Goal: Obtain resource: Obtain resource

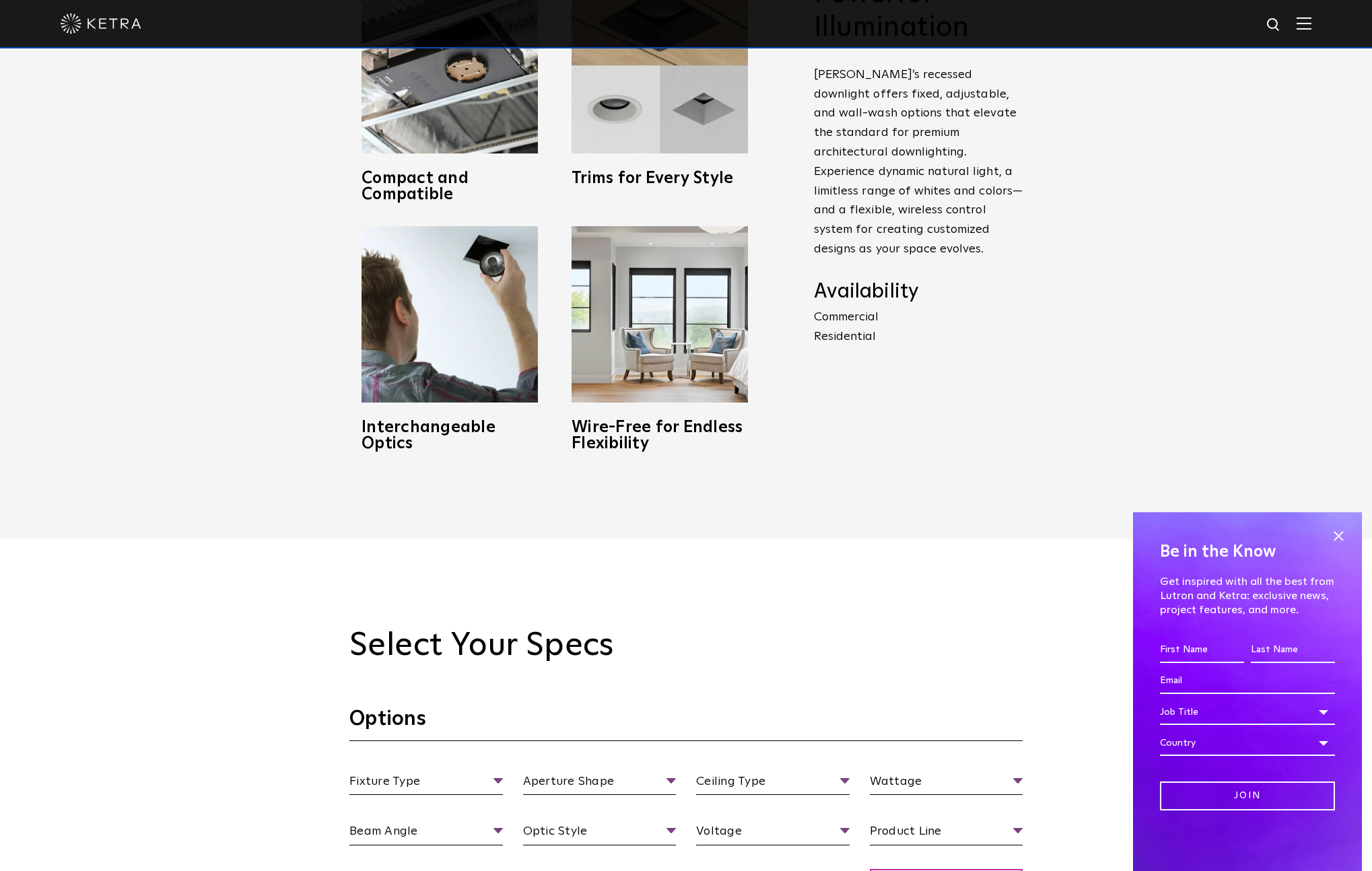
scroll to position [729, 0]
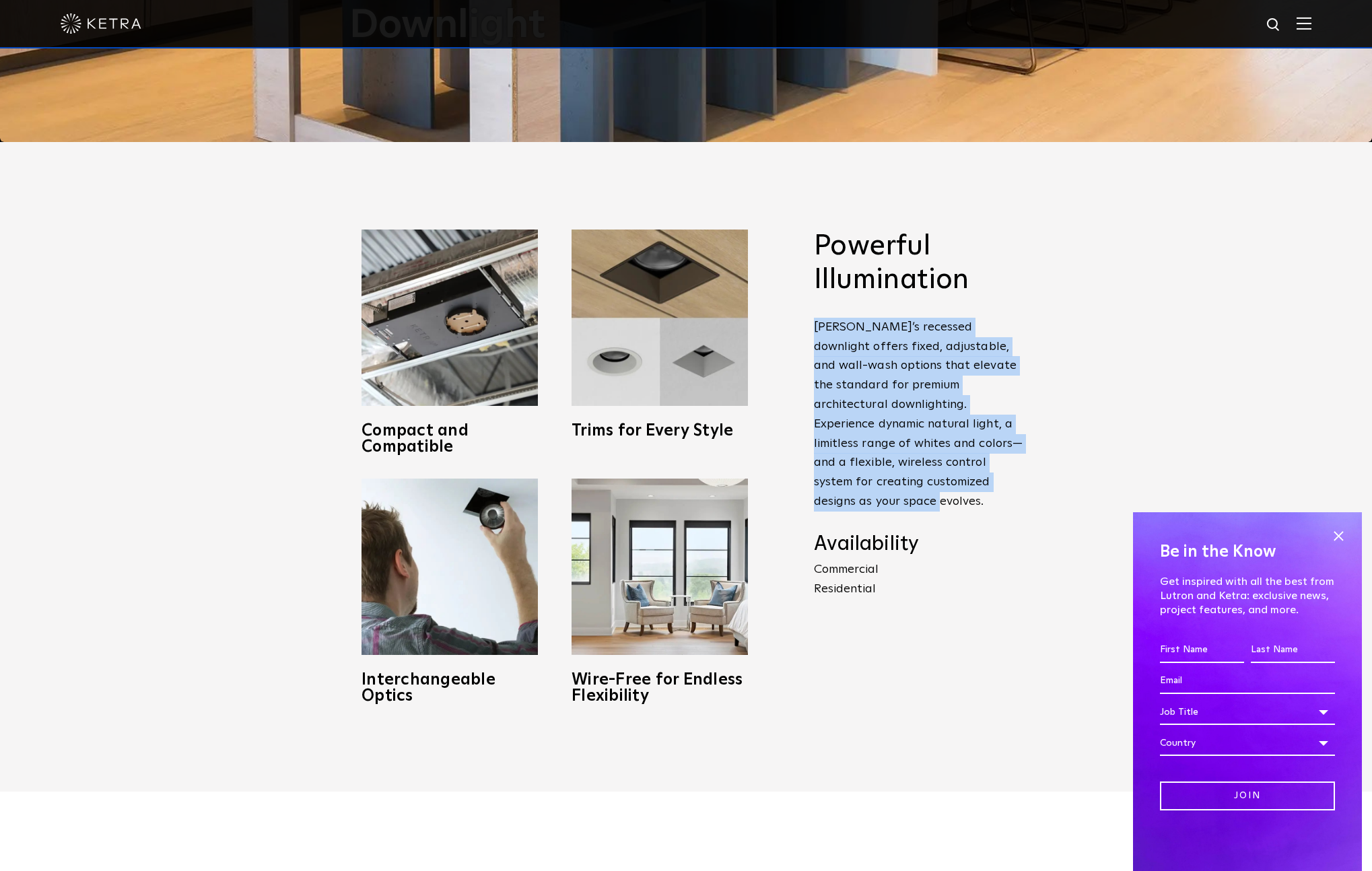
drag, startPoint x: 936, startPoint y: 486, endPoint x: 811, endPoint y: 320, distance: 207.8
click at [811, 320] on span "Powerful Illumination [PERSON_NAME]’s recessed downlight offers fixed, adjustab…" at bounding box center [908, 467] width 229 height 475
copy p "[PERSON_NAME]’s recessed downlight offers fixed, adjustable, and wall-wash opti…"
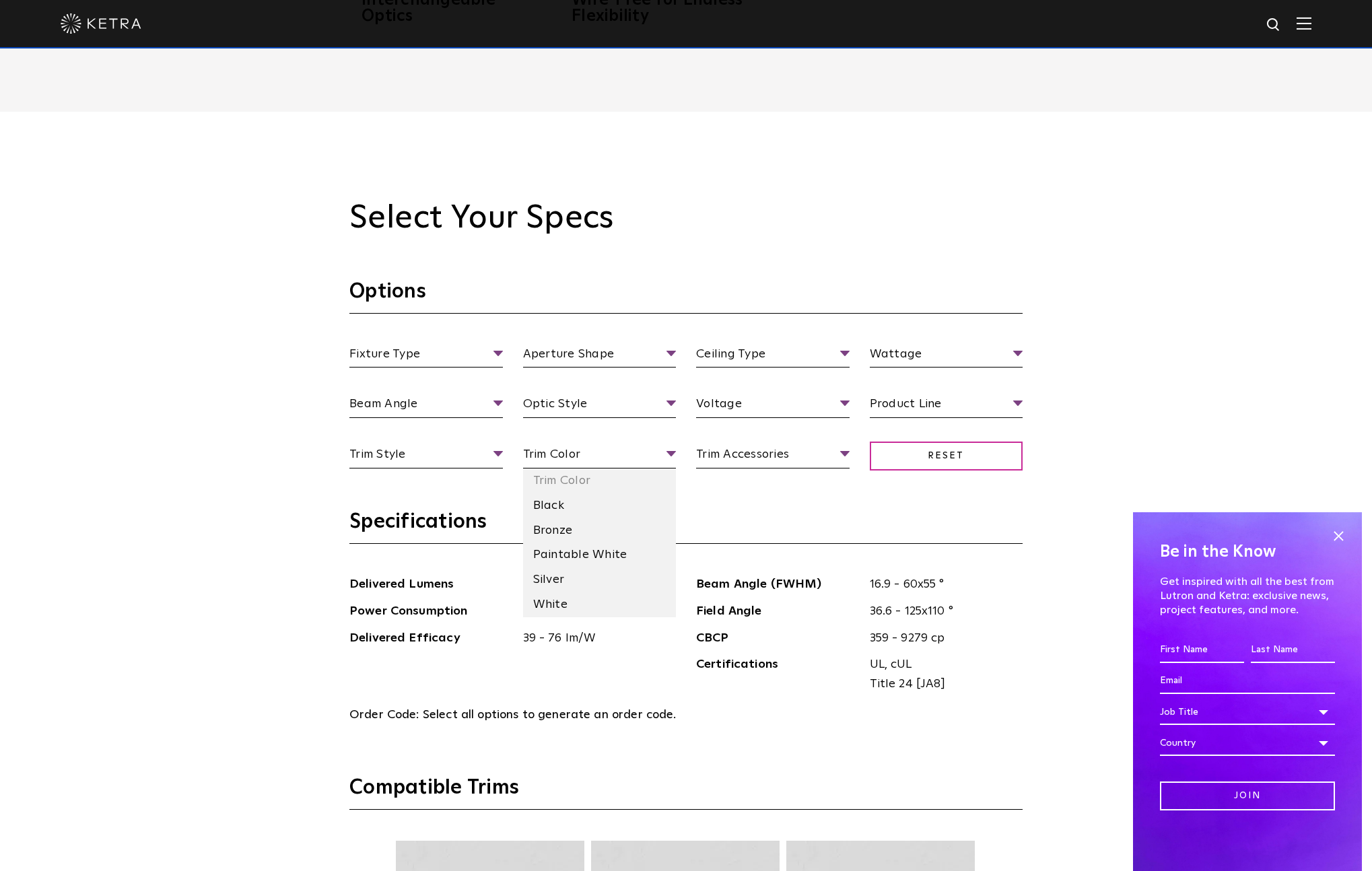
scroll to position [1409, 0]
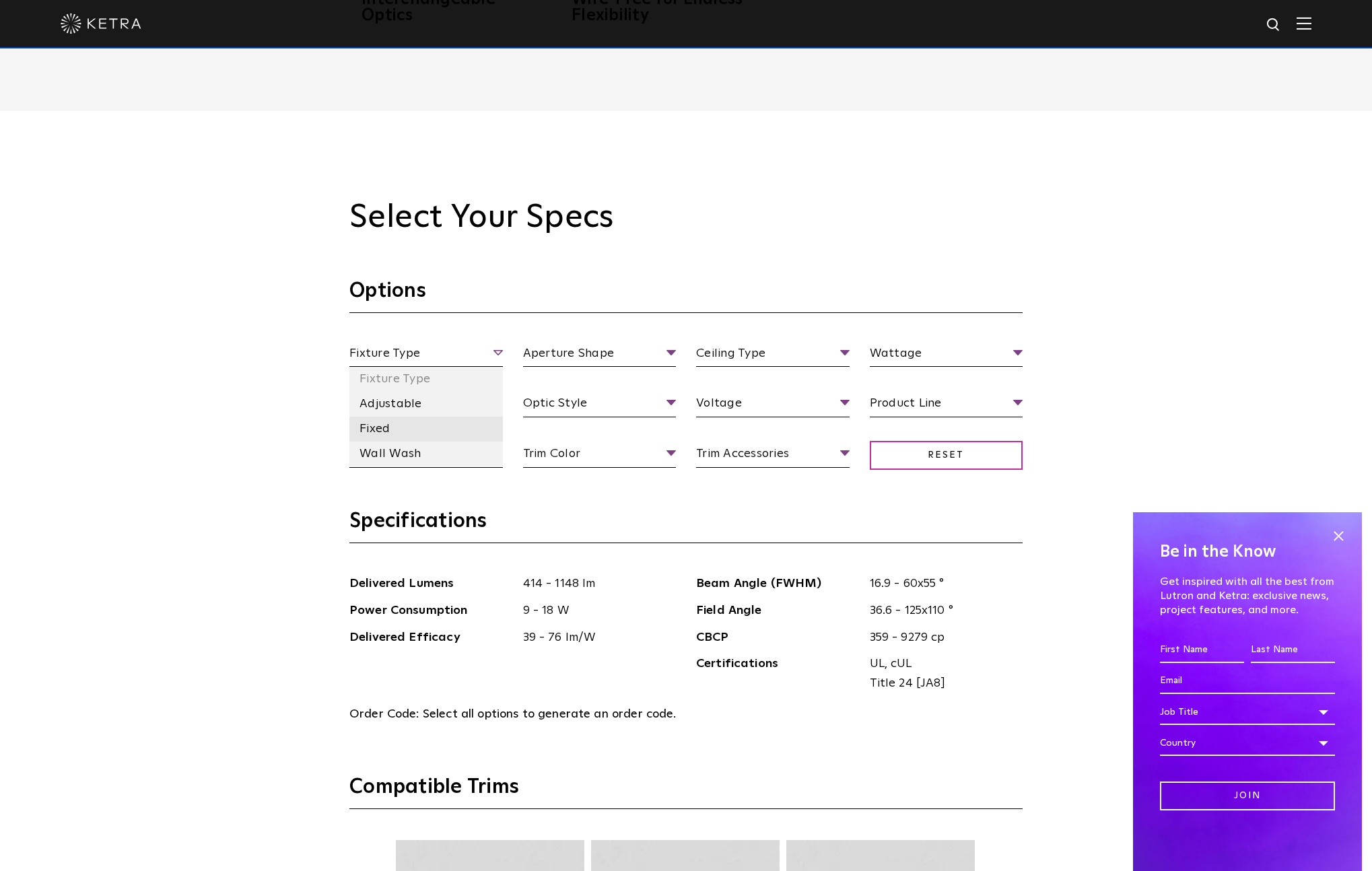
click at [401, 430] on li "Fixed" at bounding box center [425, 429] width 153 height 25
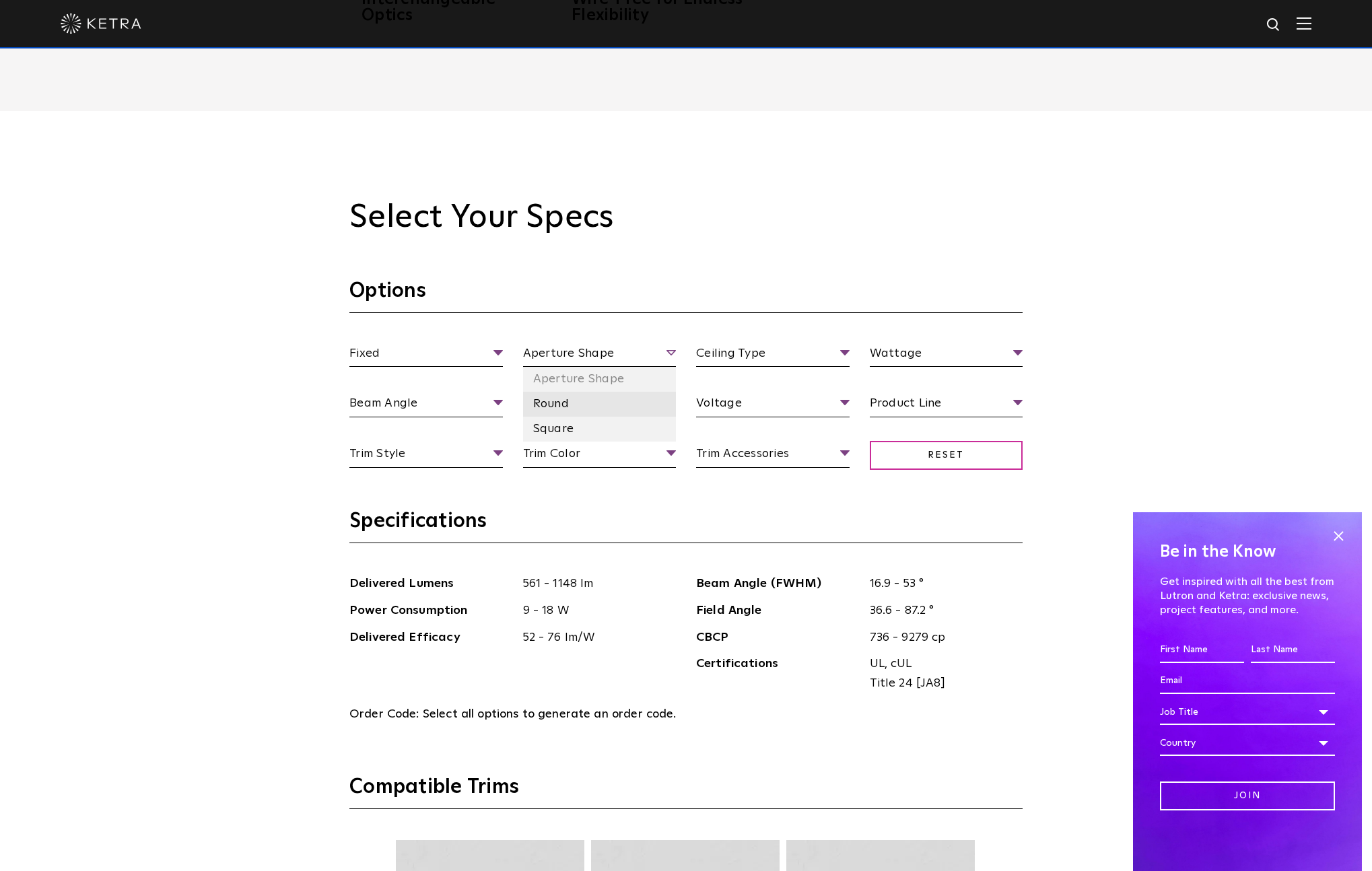
click at [566, 404] on li "Round" at bounding box center [599, 404] width 153 height 25
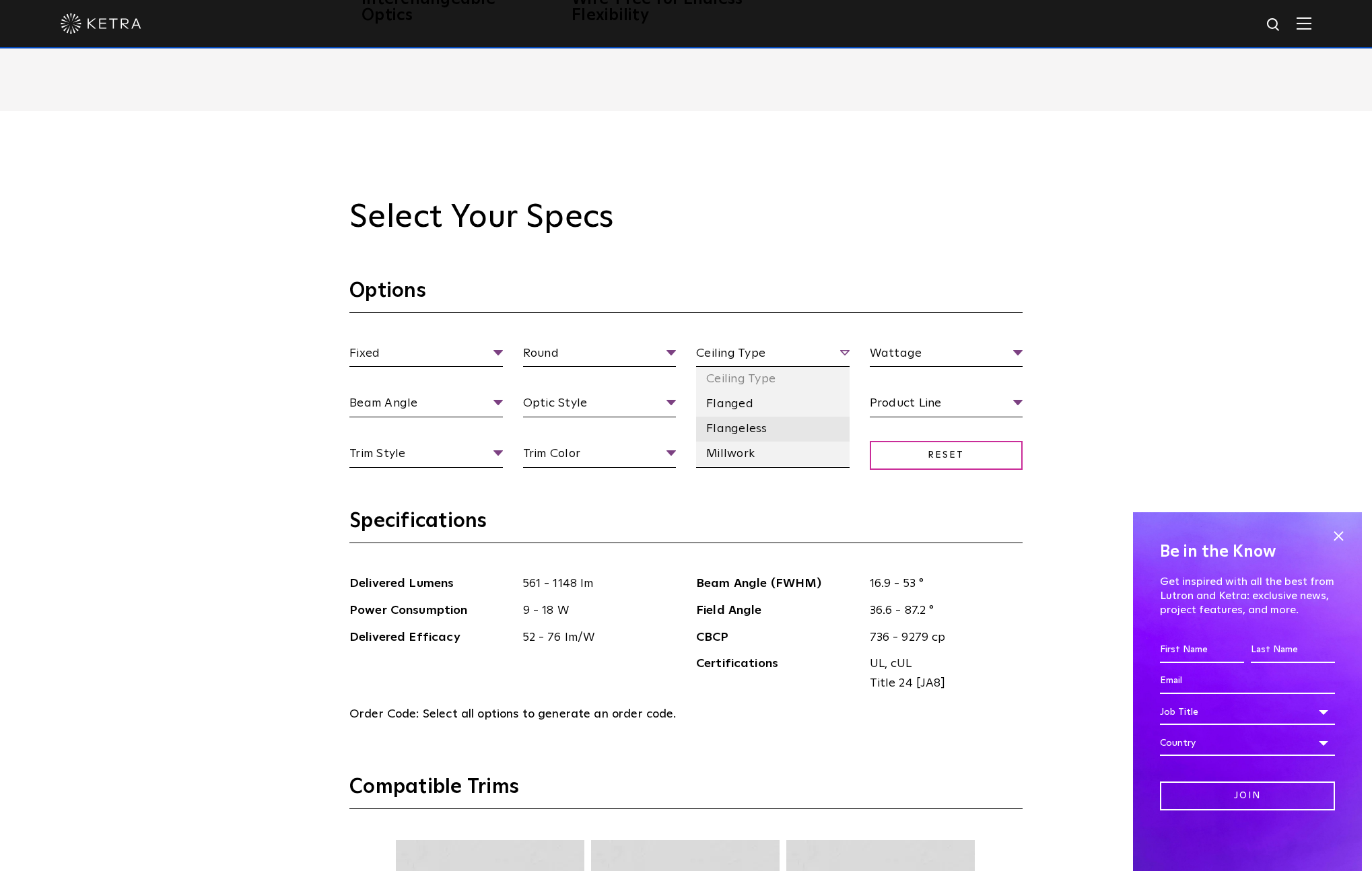
click at [732, 433] on li "Flangeless" at bounding box center [772, 429] width 153 height 25
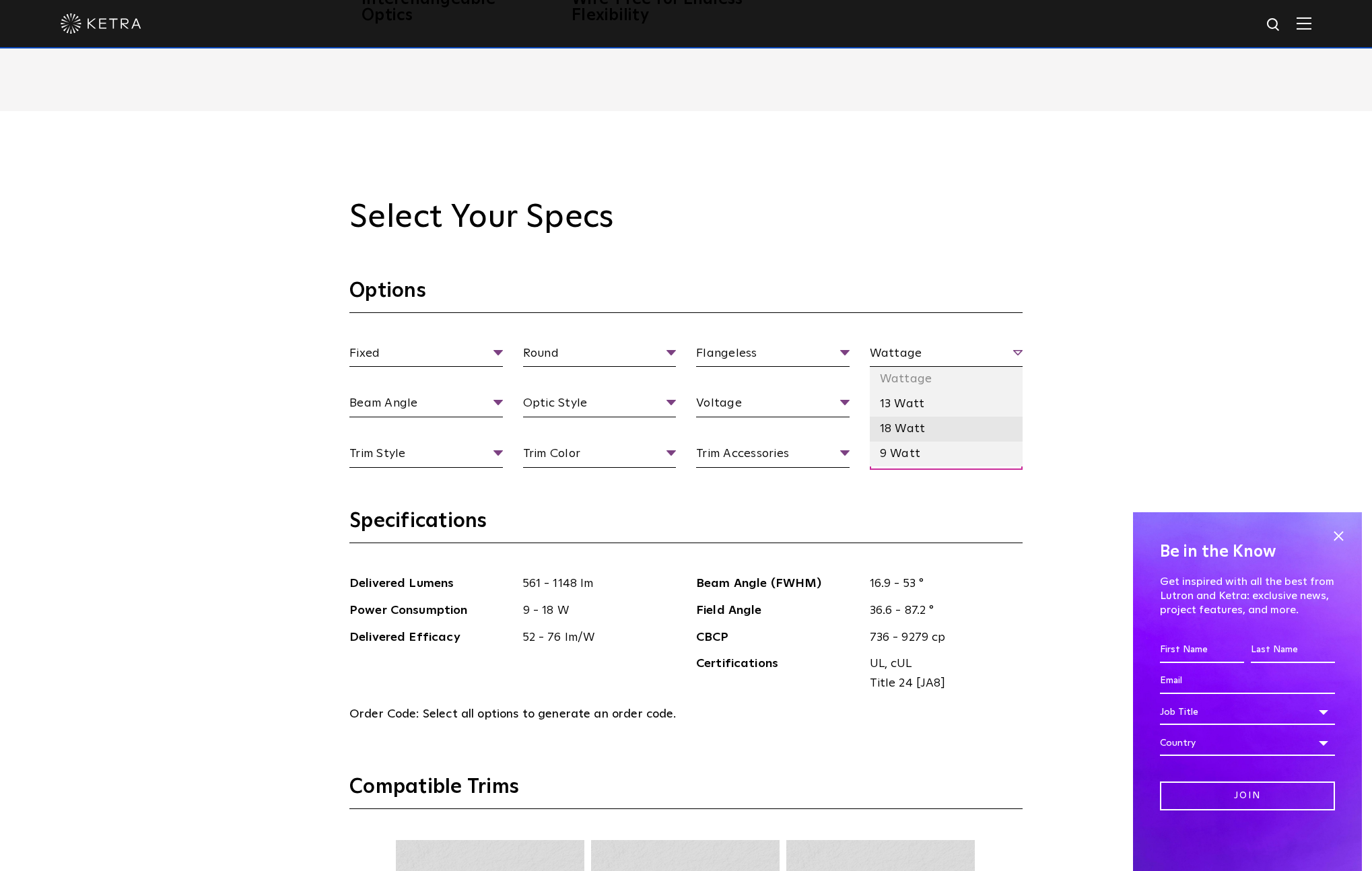
click at [904, 422] on li "18 Watt" at bounding box center [946, 429] width 153 height 25
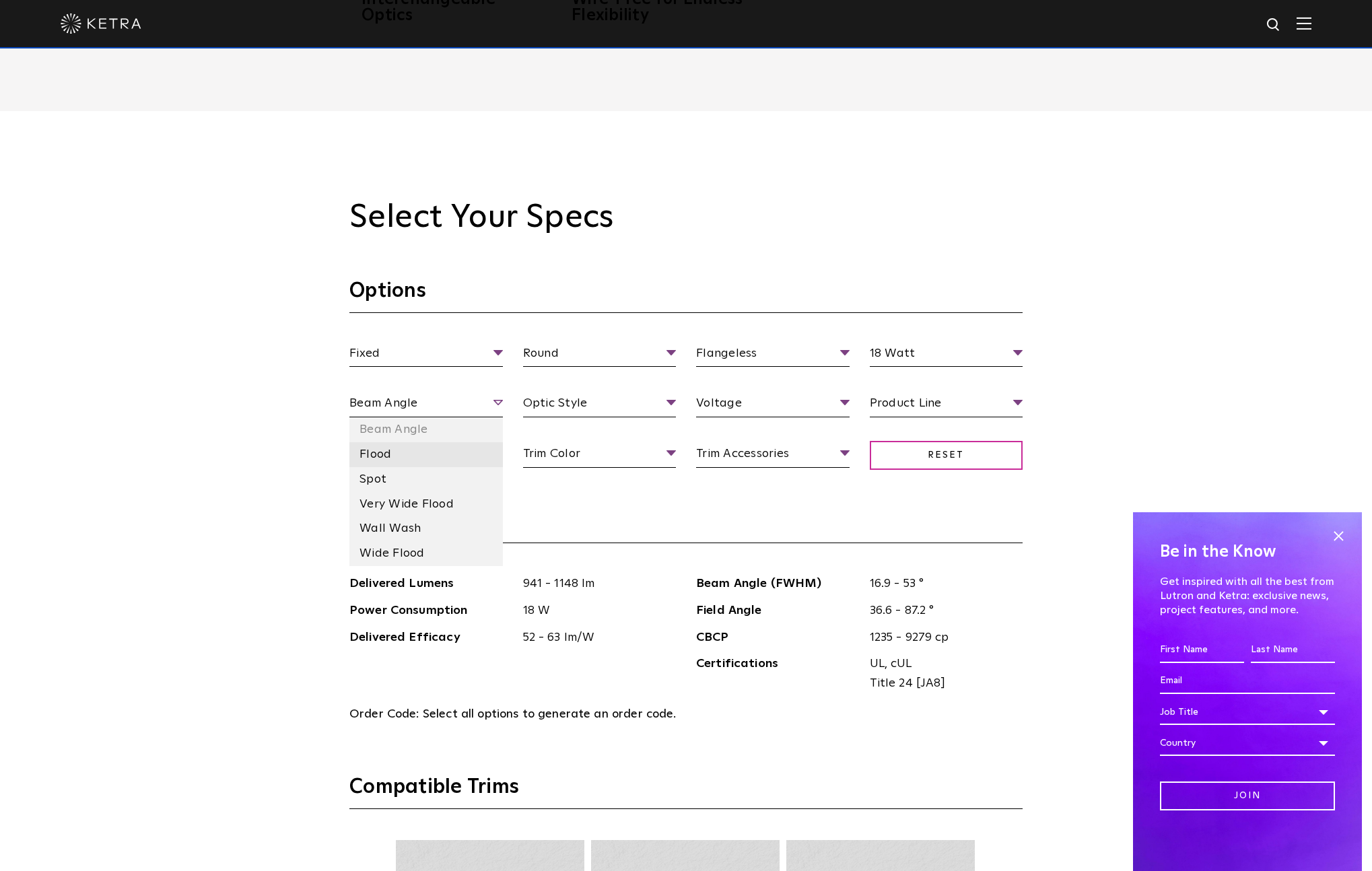
click at [408, 451] on li "Flood" at bounding box center [425, 455] width 153 height 25
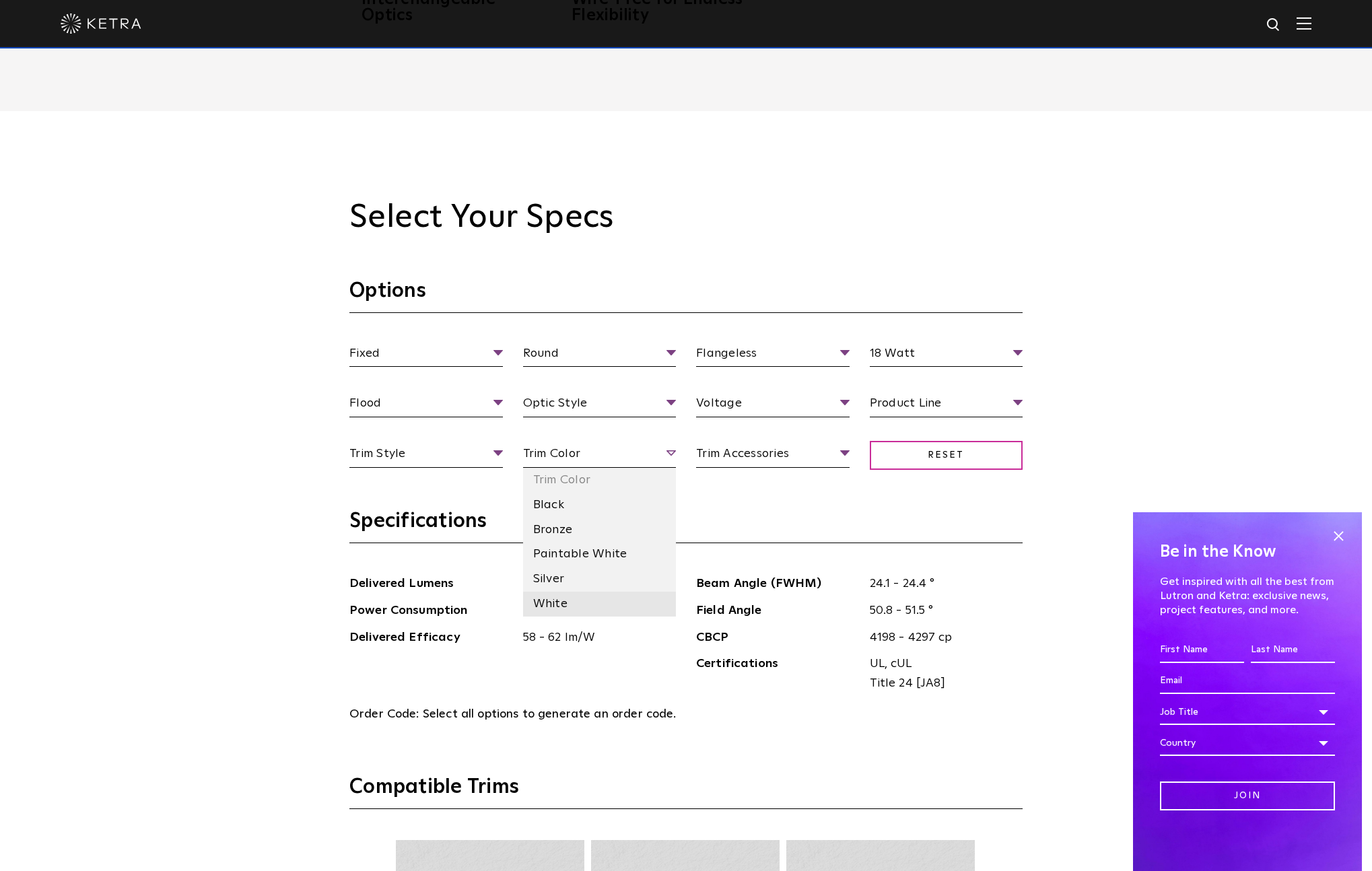
click at [562, 600] on li "White" at bounding box center [599, 604] width 153 height 25
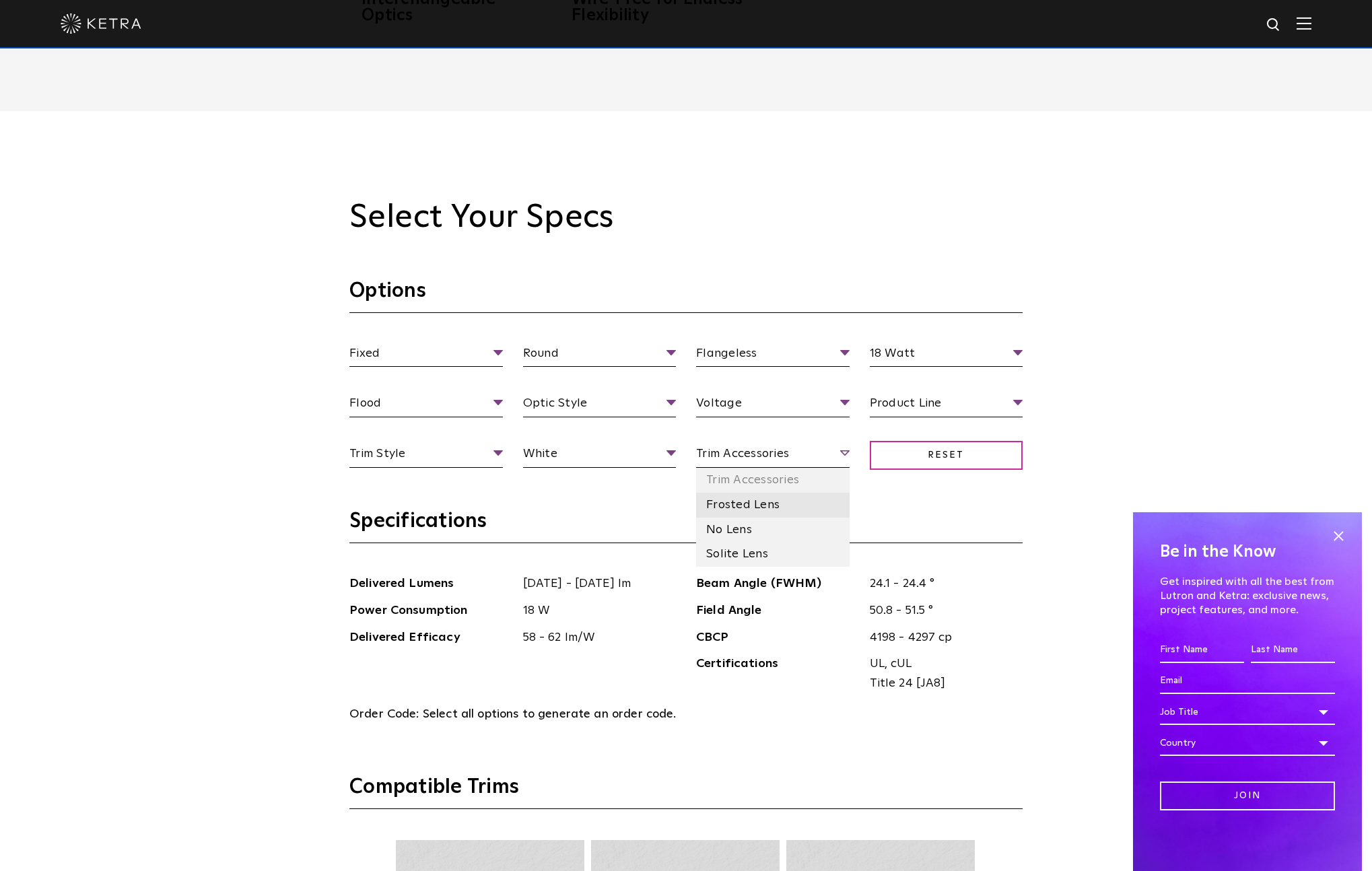
click at [745, 499] on li "Frosted Lens" at bounding box center [772, 505] width 153 height 25
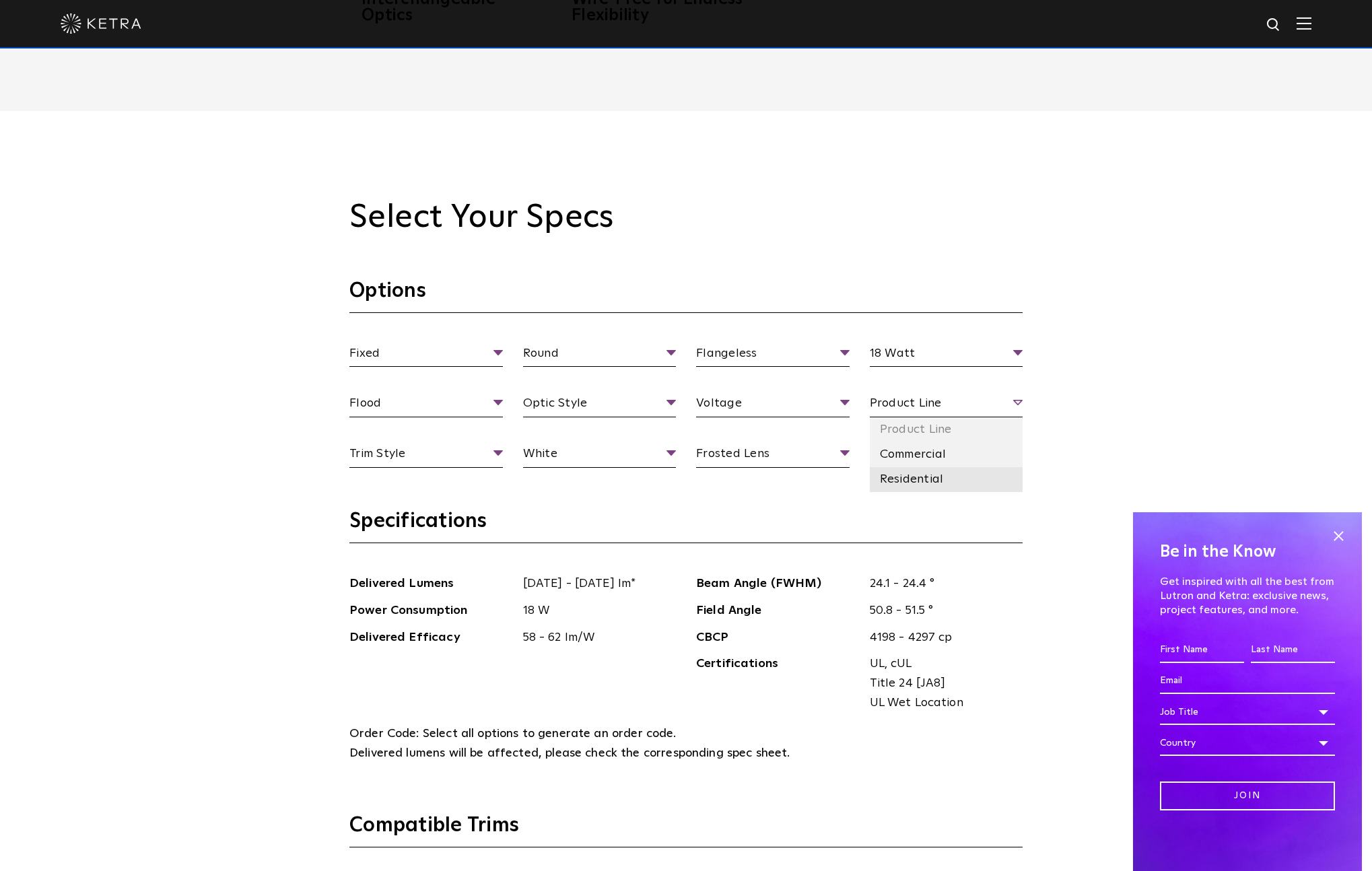
click at [927, 470] on li "Residential" at bounding box center [946, 480] width 153 height 25
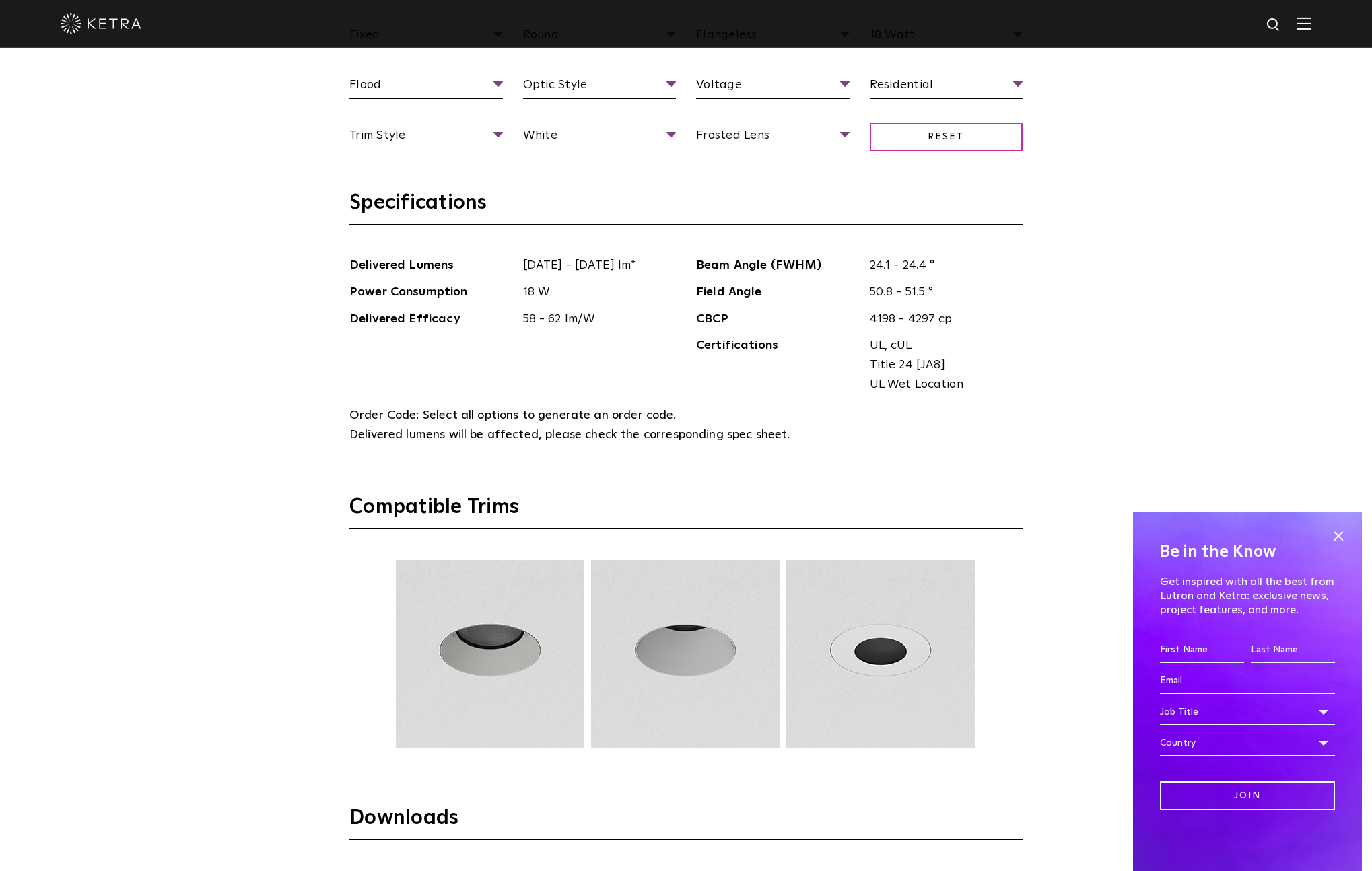
scroll to position [1731, 0]
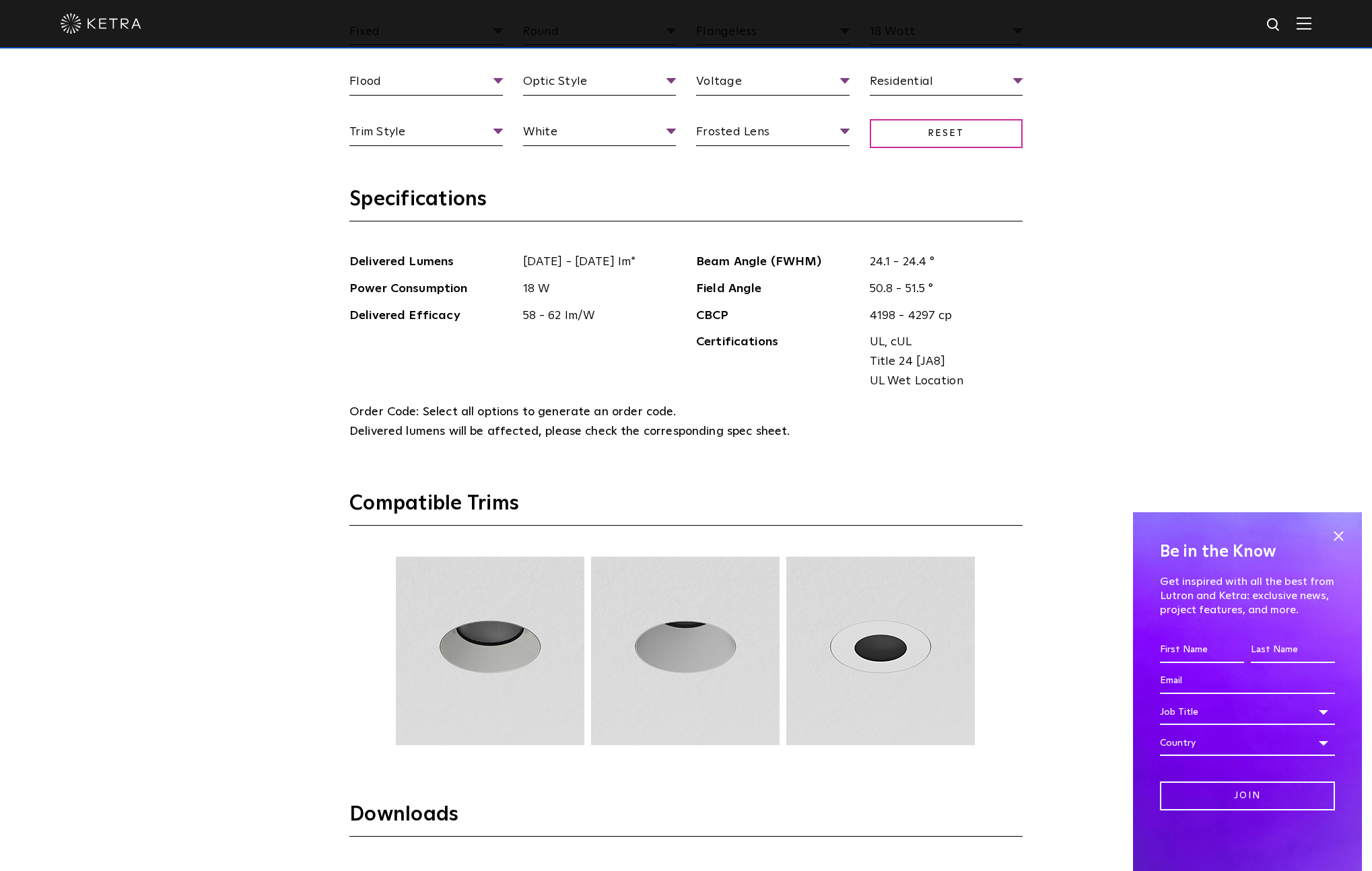
click at [645, 470] on section "Specifications Delivered Lumens [DATE] - [DATE] lm* Power Consumption 18 W Deli…" at bounding box center [686, 338] width 673 height 304
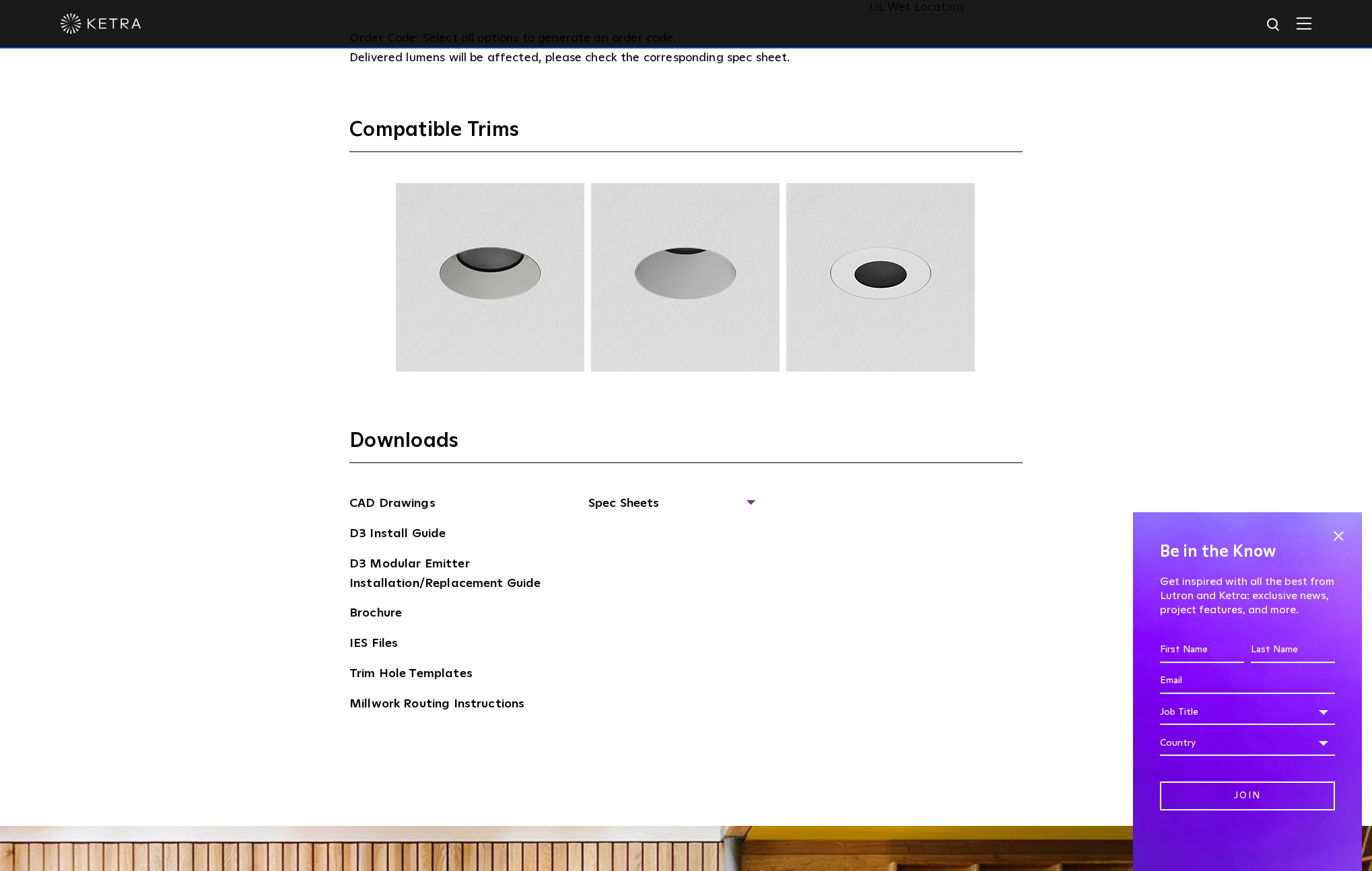
scroll to position [2106, 0]
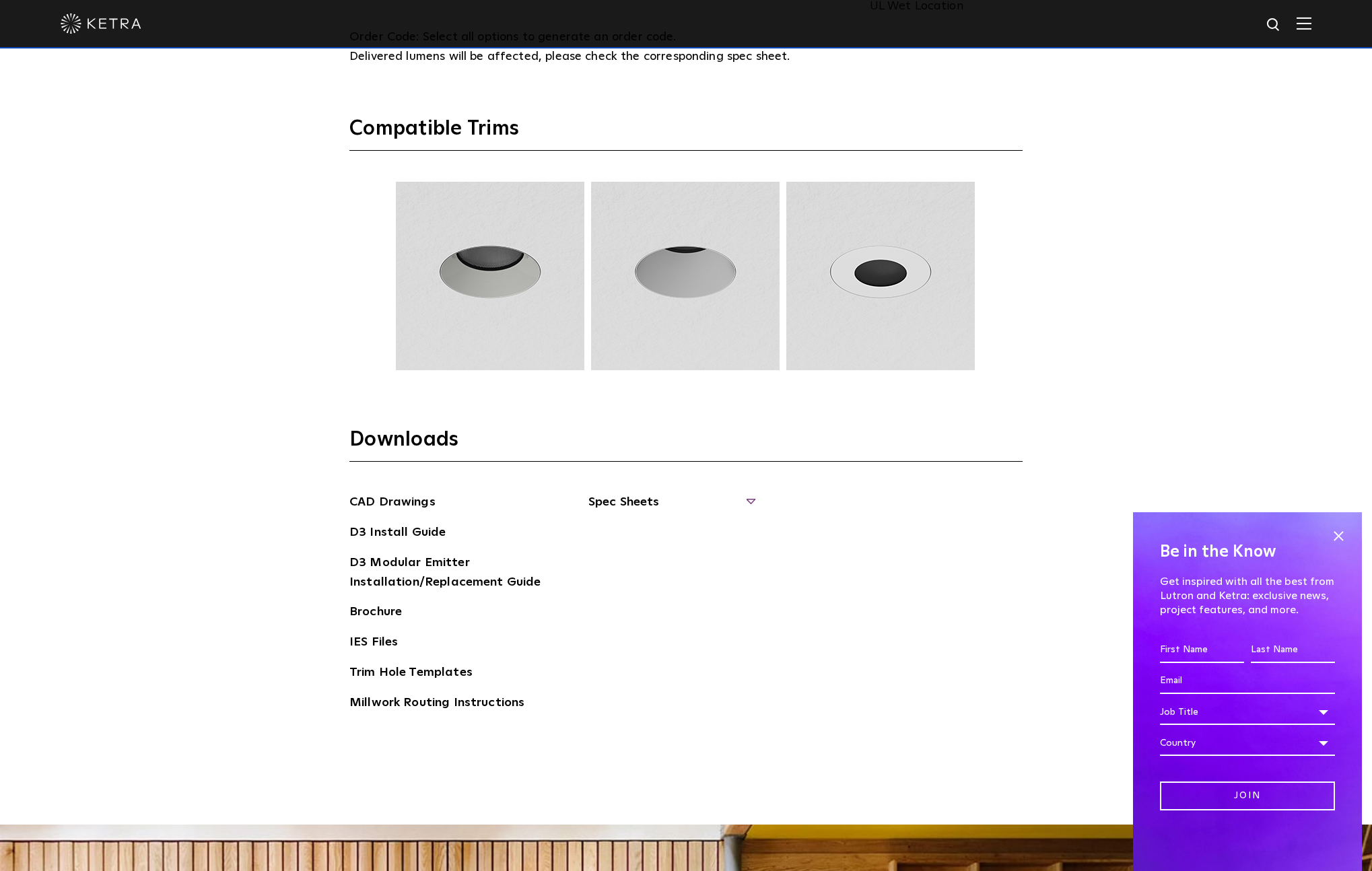
click at [748, 497] on span "Spec Sheets" at bounding box center [670, 507] width 165 height 30
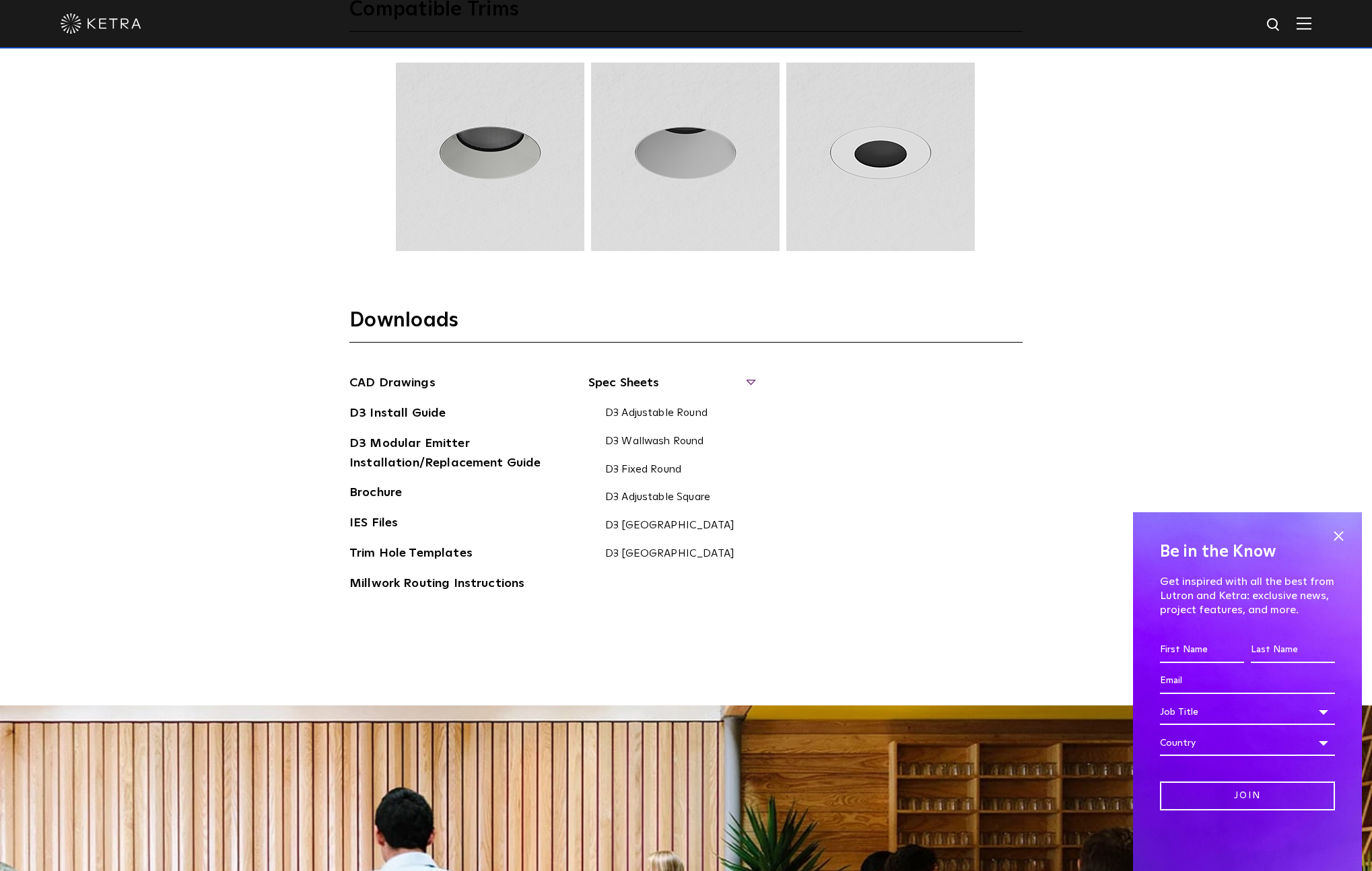
scroll to position [2317, 0]
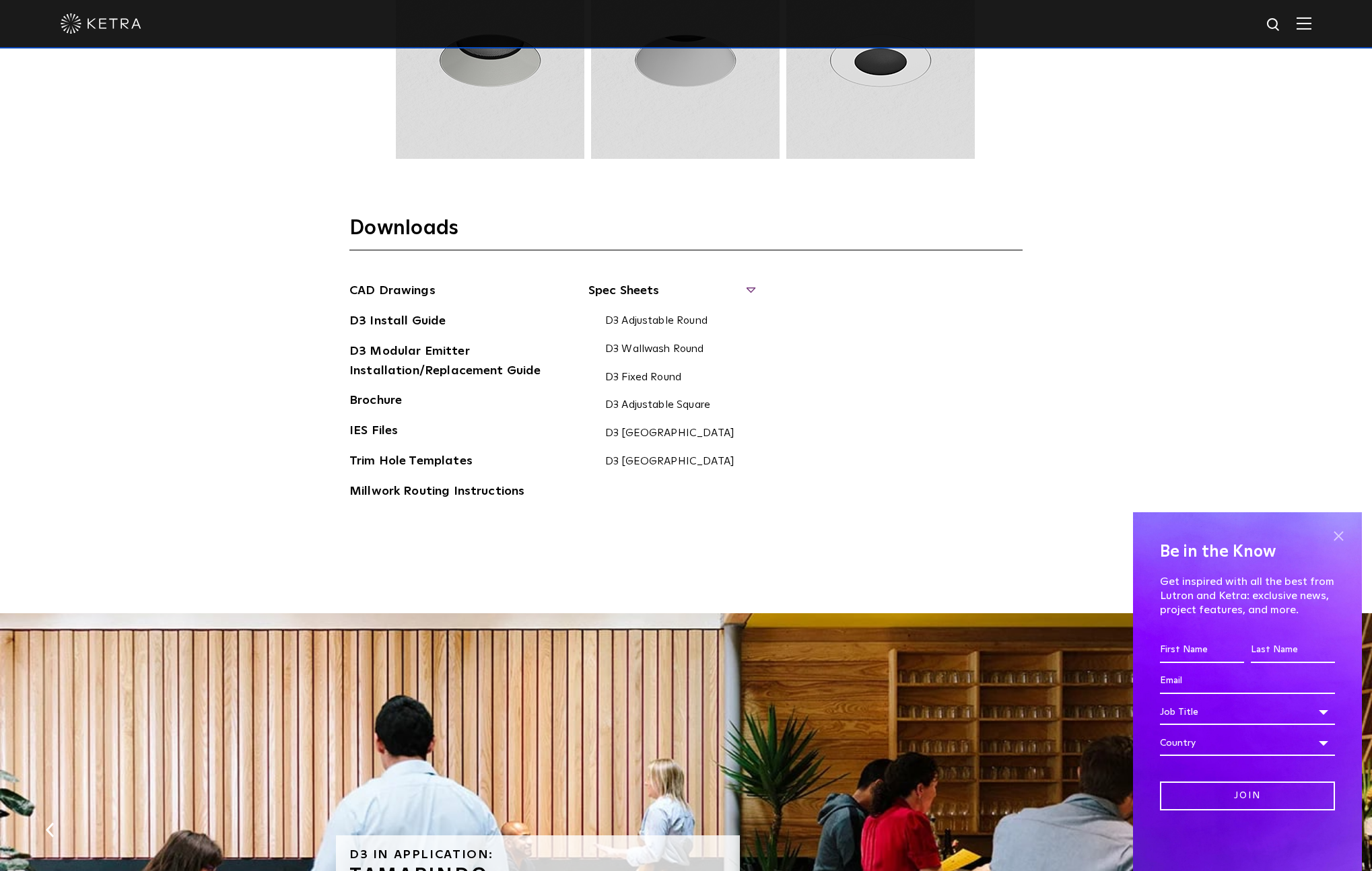
click at [1341, 538] on span at bounding box center [1338, 535] width 20 height 20
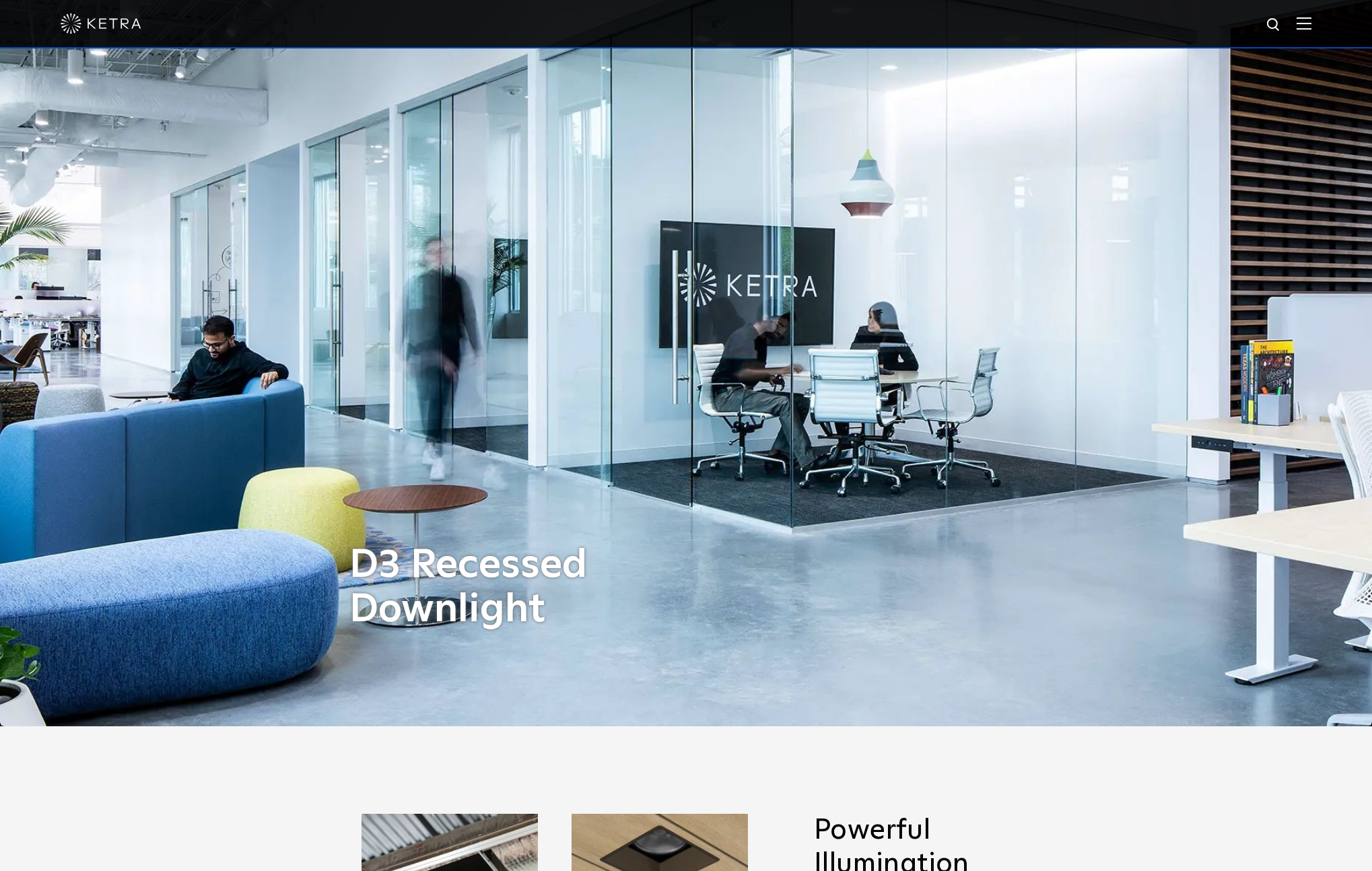
scroll to position [0, 0]
